Goal: Navigation & Orientation: Find specific page/section

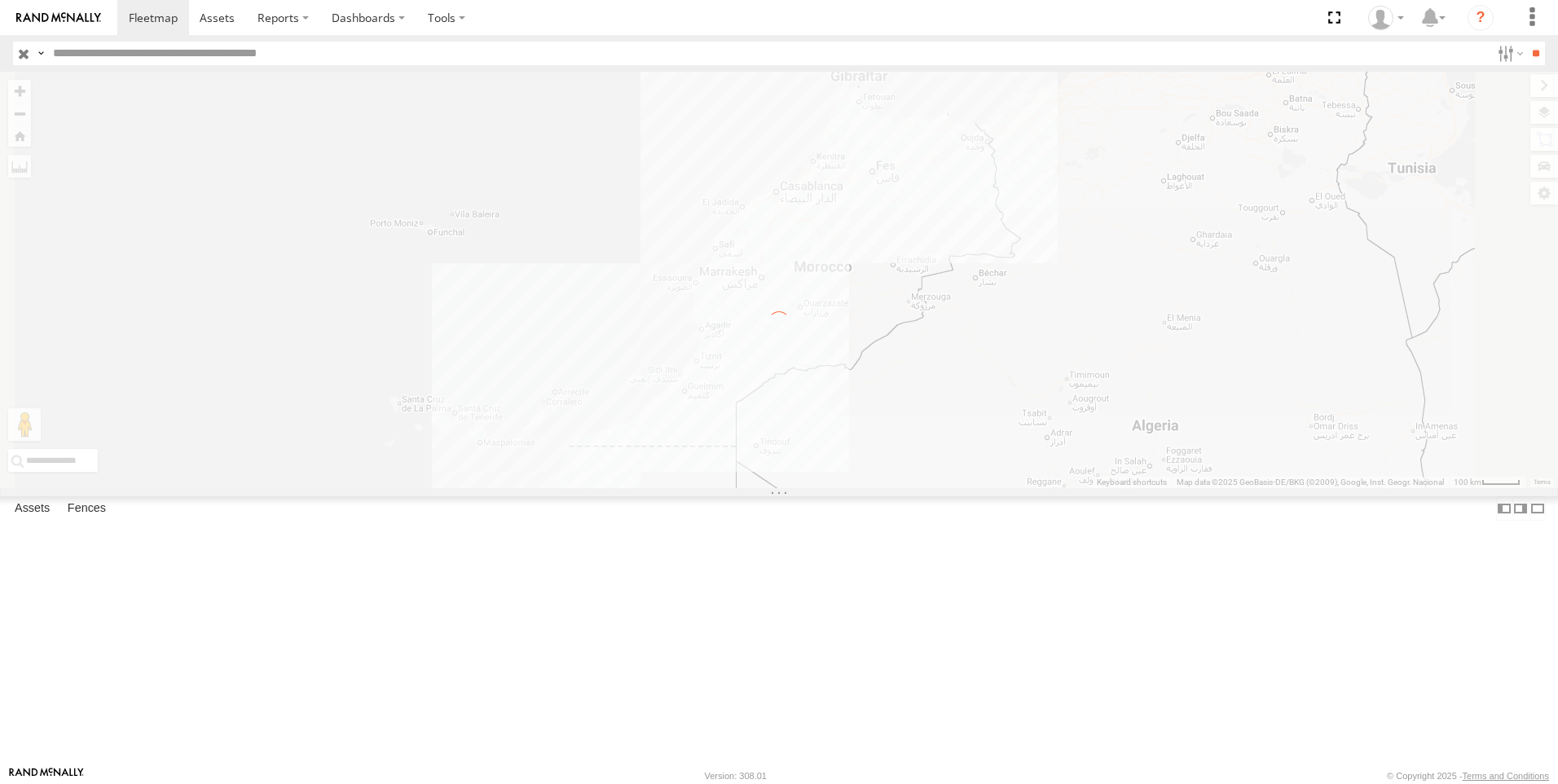
click at [48, 17] on img at bounding box center [59, 18] width 85 height 11
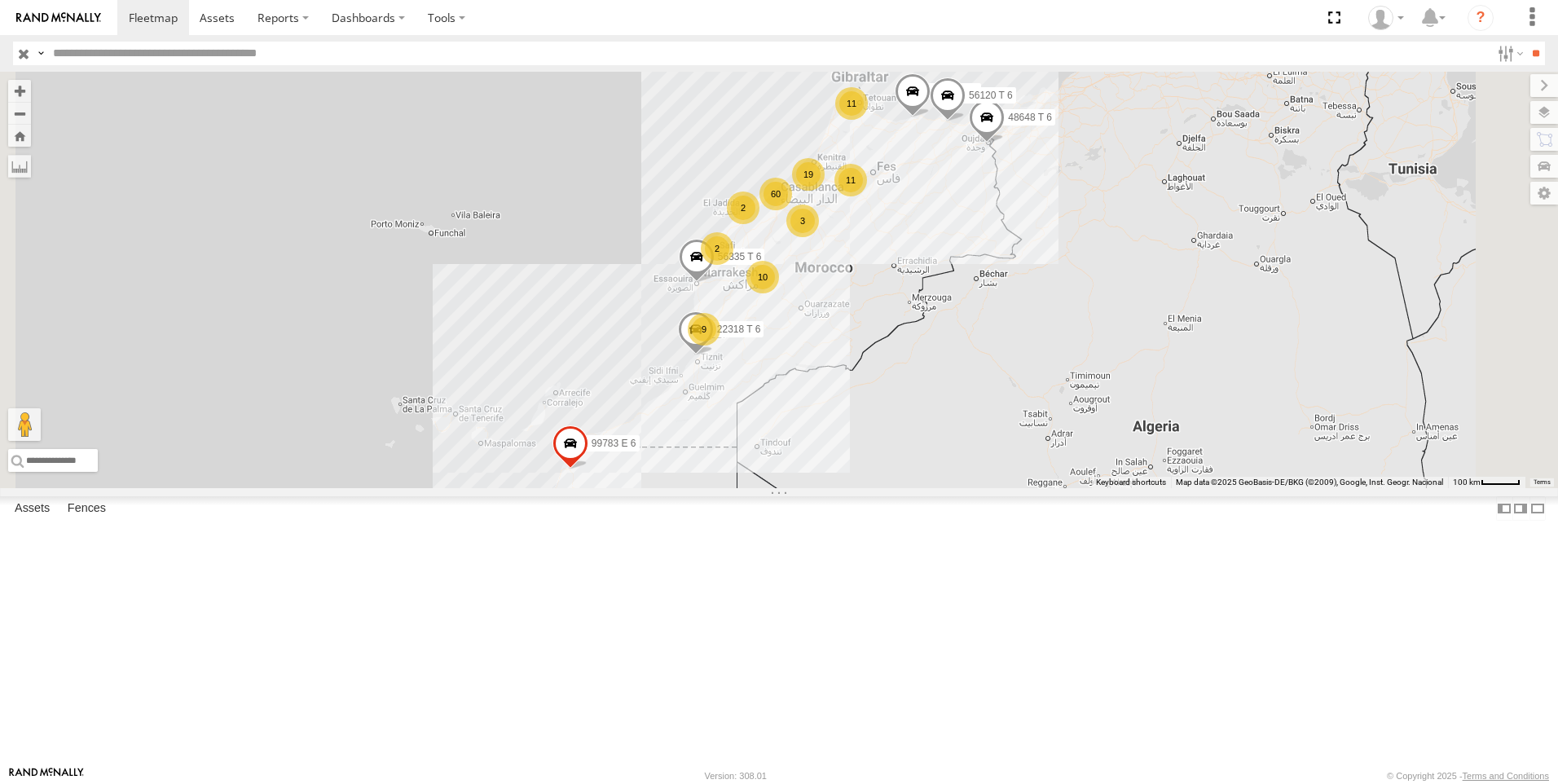
click at [39, 21] on img at bounding box center [59, 18] width 85 height 11
click at [0, 0] on span "[GEOGRAPHIC_DATA]" at bounding box center [0, 0] width 0 height 0
click at [54, 10] on link at bounding box center [59, 18] width 118 height 35
